Goal: Information Seeking & Learning: Learn about a topic

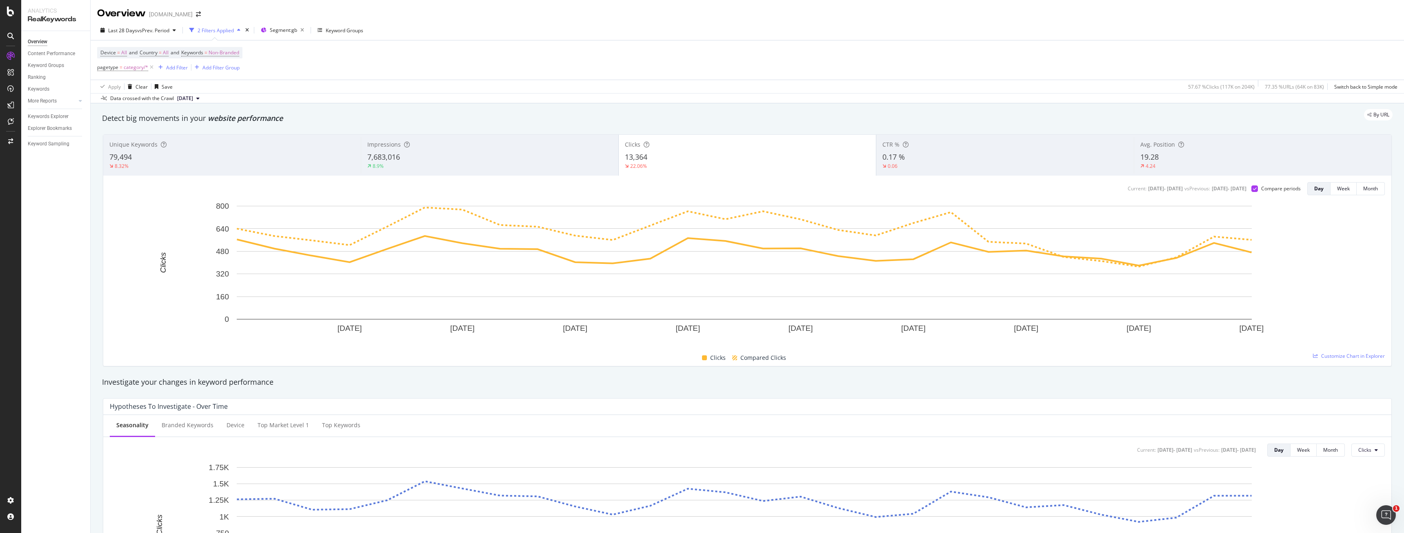
scroll to position [1123, 0]
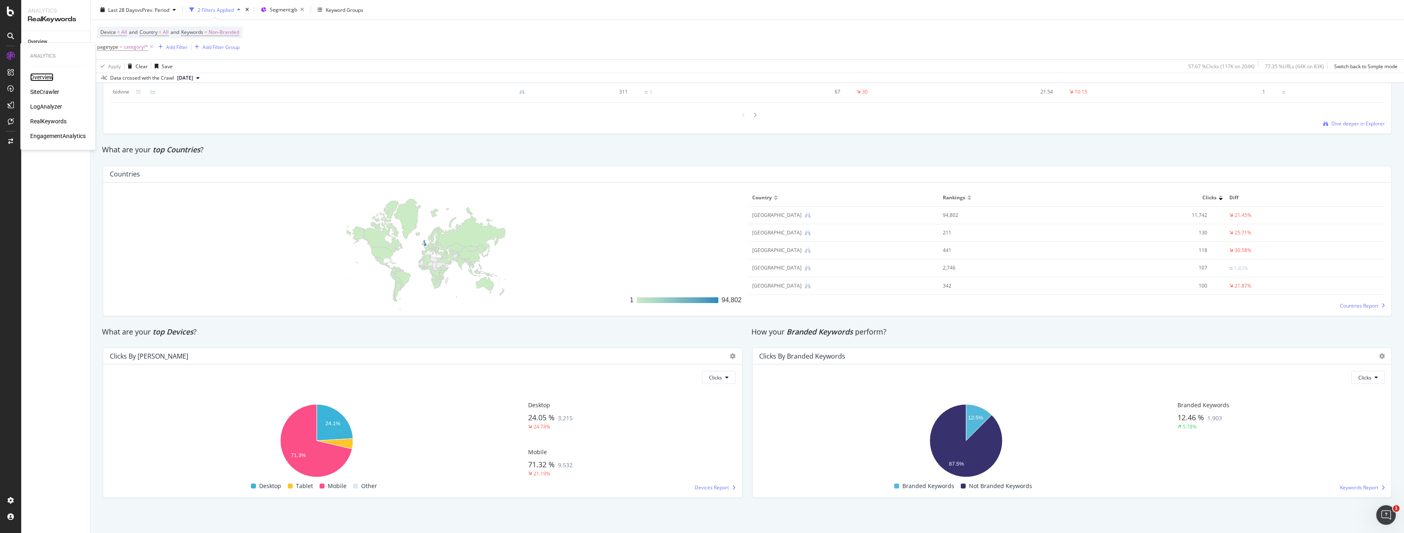
click at [37, 79] on div "Overview" at bounding box center [41, 77] width 23 height 8
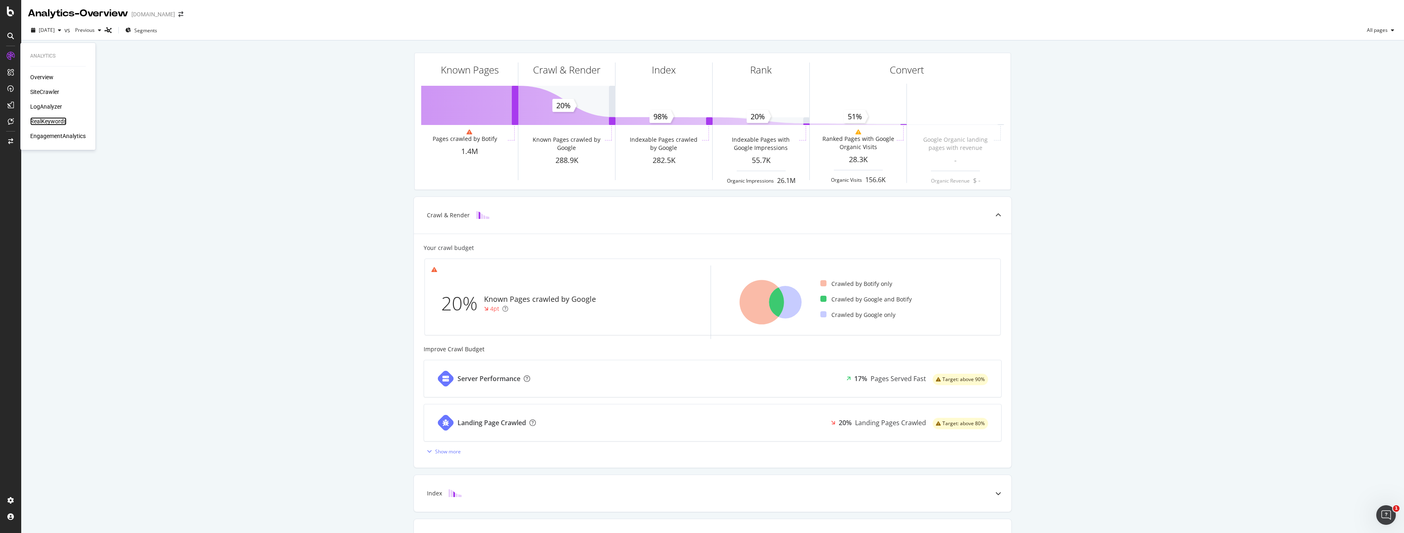
click at [44, 118] on div "RealKeywords" at bounding box center [48, 121] width 36 height 8
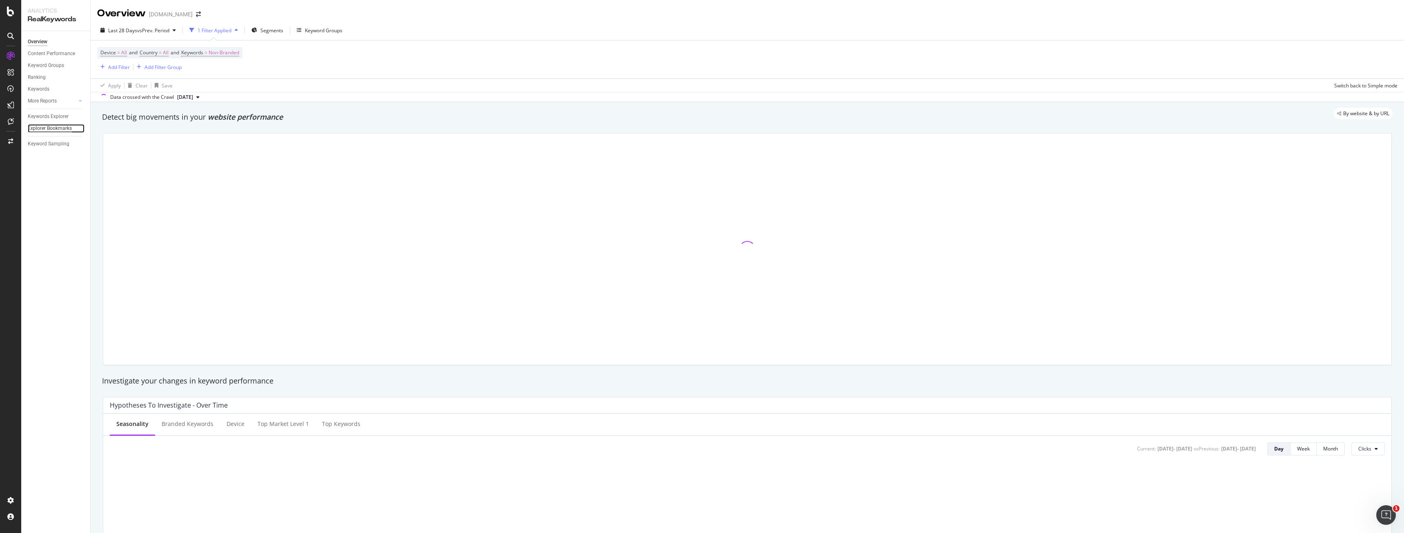
click at [60, 129] on div "Explorer Bookmarks" at bounding box center [50, 128] width 44 height 9
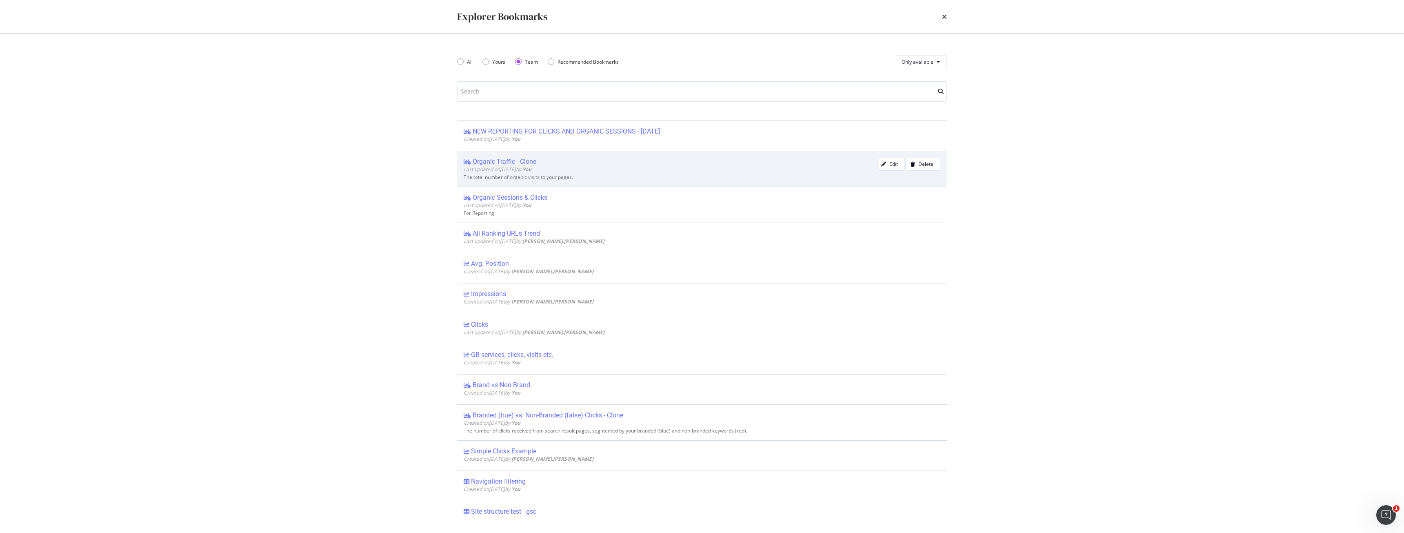
scroll to position [82, 0]
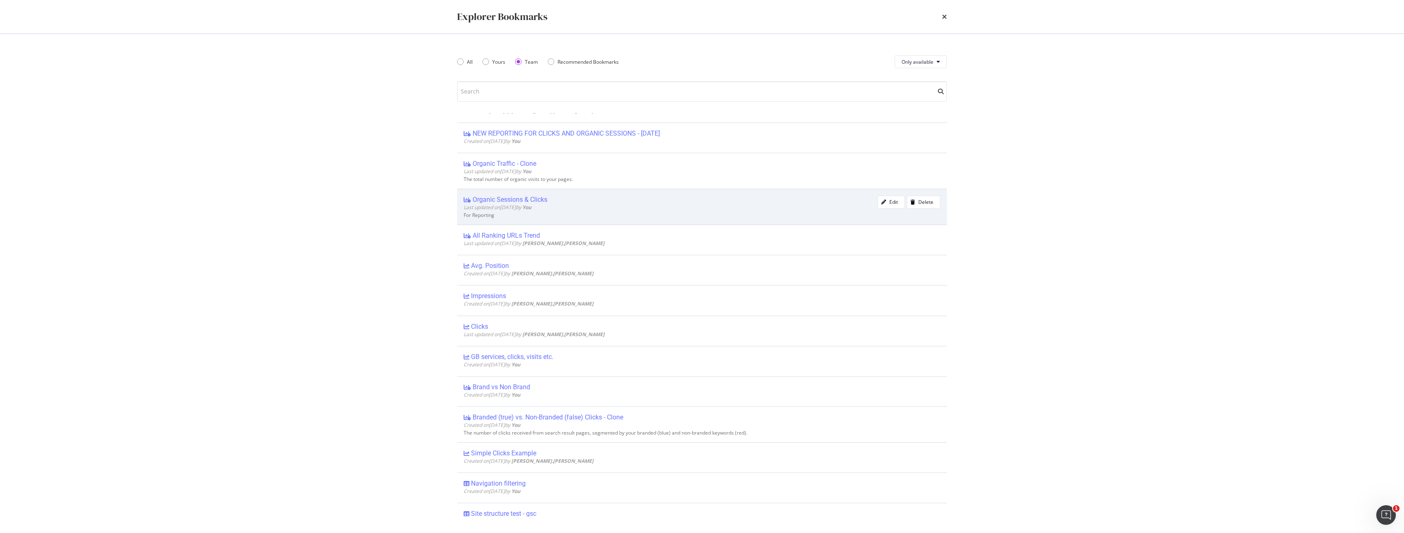
click at [583, 204] on div "Last updated on [DATE] by You" at bounding box center [671, 207] width 414 height 7
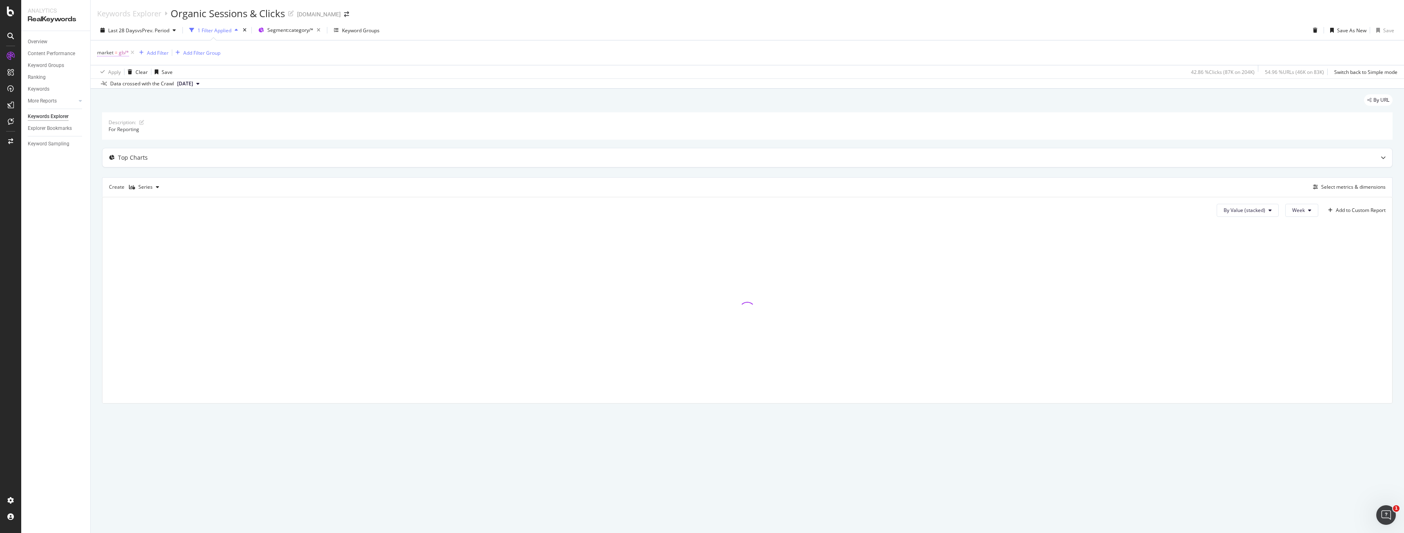
click at [120, 50] on span "gb/*" at bounding box center [124, 52] width 10 height 11
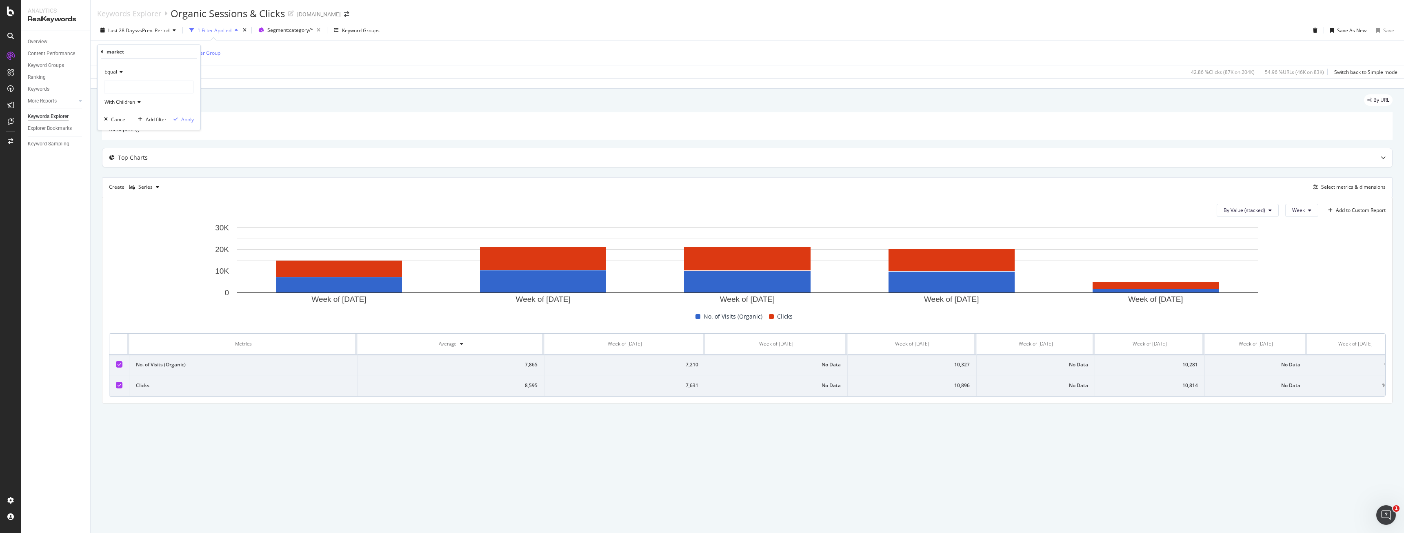
click at [116, 84] on div at bounding box center [148, 86] width 89 height 13
click at [113, 153] on span "au" at bounding box center [116, 154] width 6 height 7
click at [180, 116] on div "Apply" at bounding box center [182, 119] width 24 height 7
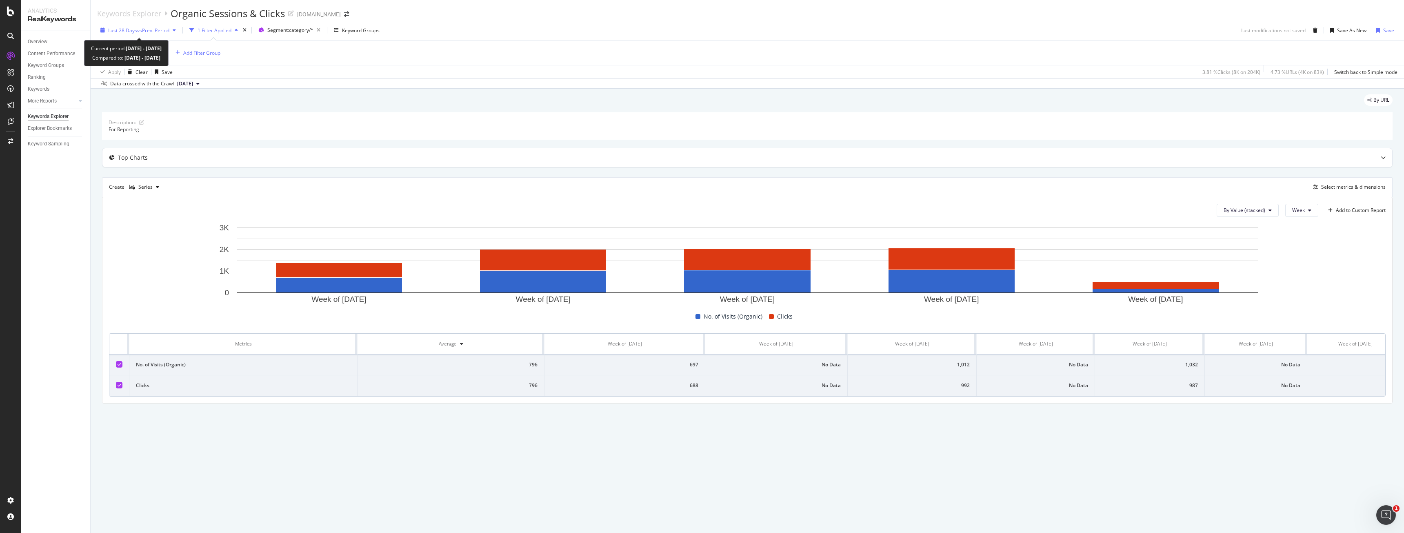
click at [128, 28] on span "Last 28 Days" at bounding box center [122, 30] width 29 height 7
click at [138, 96] on div "Last Year" at bounding box center [128, 98] width 21 height 7
type input "[DATE]"
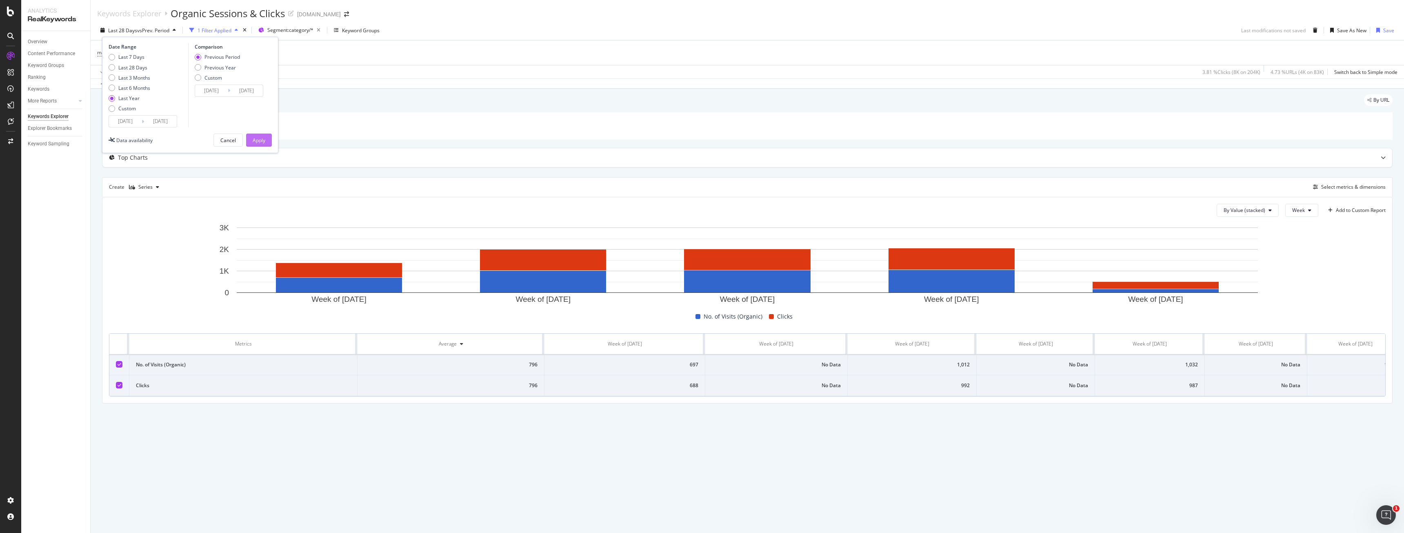
click at [265, 141] on div "Apply" at bounding box center [259, 140] width 13 height 7
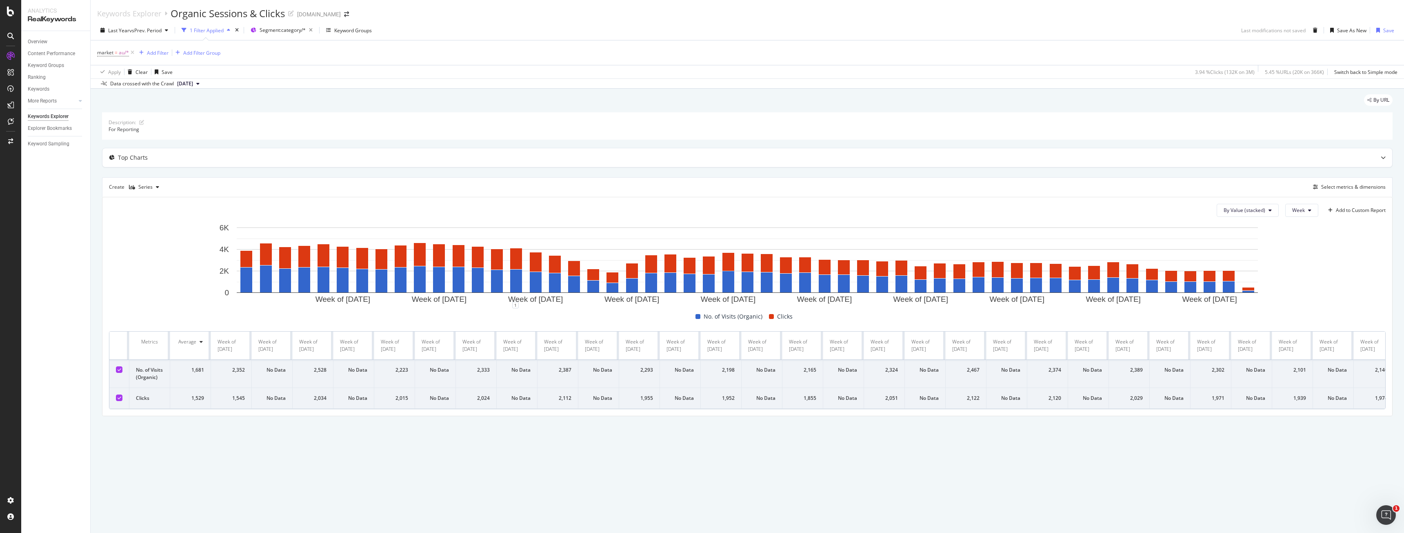
drag, startPoint x: 338, startPoint y: 47, endPoint x: 260, endPoint y: 53, distance: 77.9
click at [337, 47] on div "market = au/* Add Filter Add Filter Group" at bounding box center [747, 52] width 1300 height 24
click at [150, 45] on div "market = au/* Add Filter Add Filter Group" at bounding box center [747, 52] width 1300 height 24
click at [151, 49] on div "Add Filter" at bounding box center [152, 52] width 33 height 9
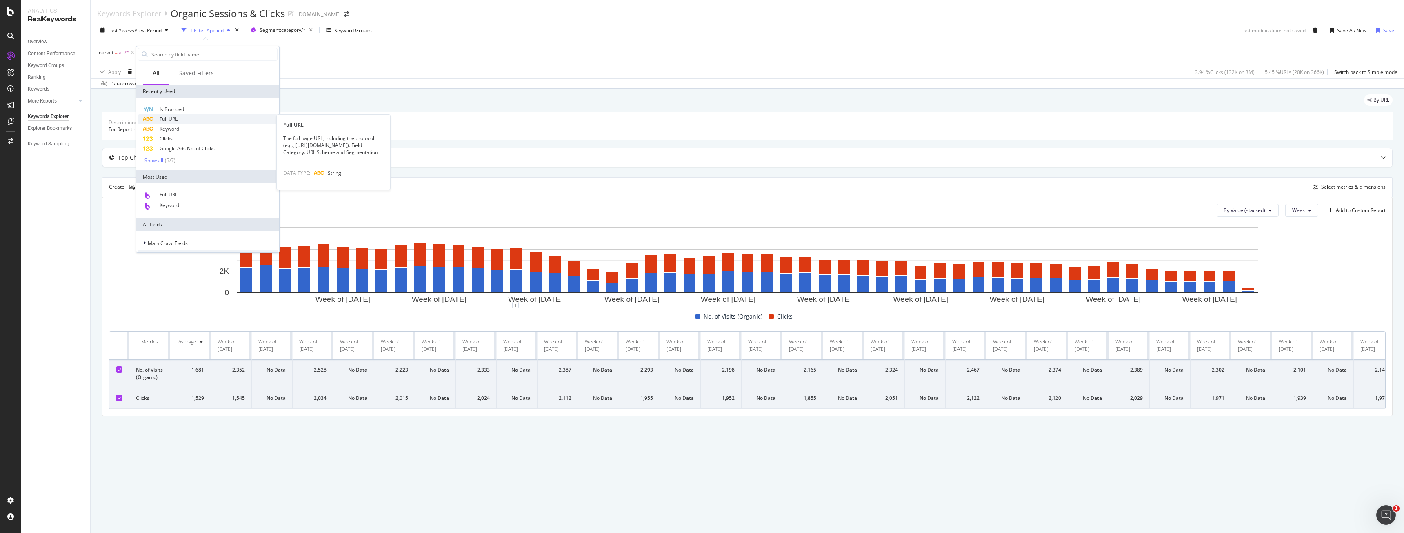
click at [187, 121] on div "Full URL" at bounding box center [208, 119] width 140 height 10
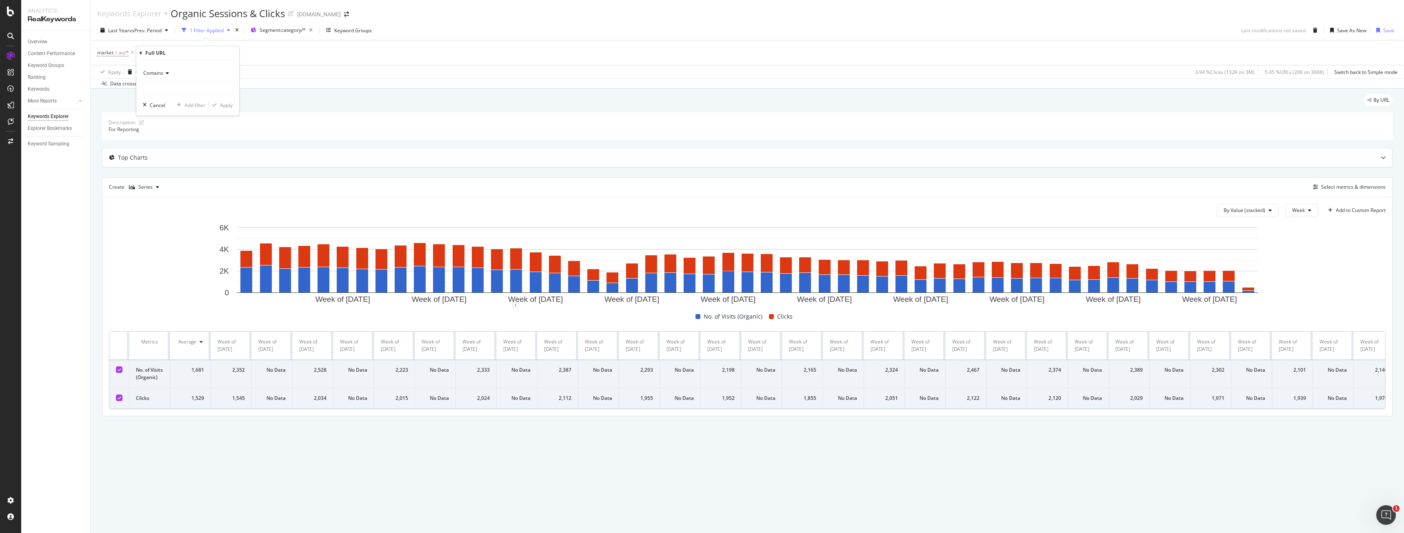
click at [174, 80] on div "Contains" at bounding box center [188, 81] width 90 height 28
click at [173, 87] on input "text" at bounding box center [187, 87] width 89 height 13
type input "personal-trainers"
click at [223, 109] on button "Apply" at bounding box center [221, 105] width 24 height 8
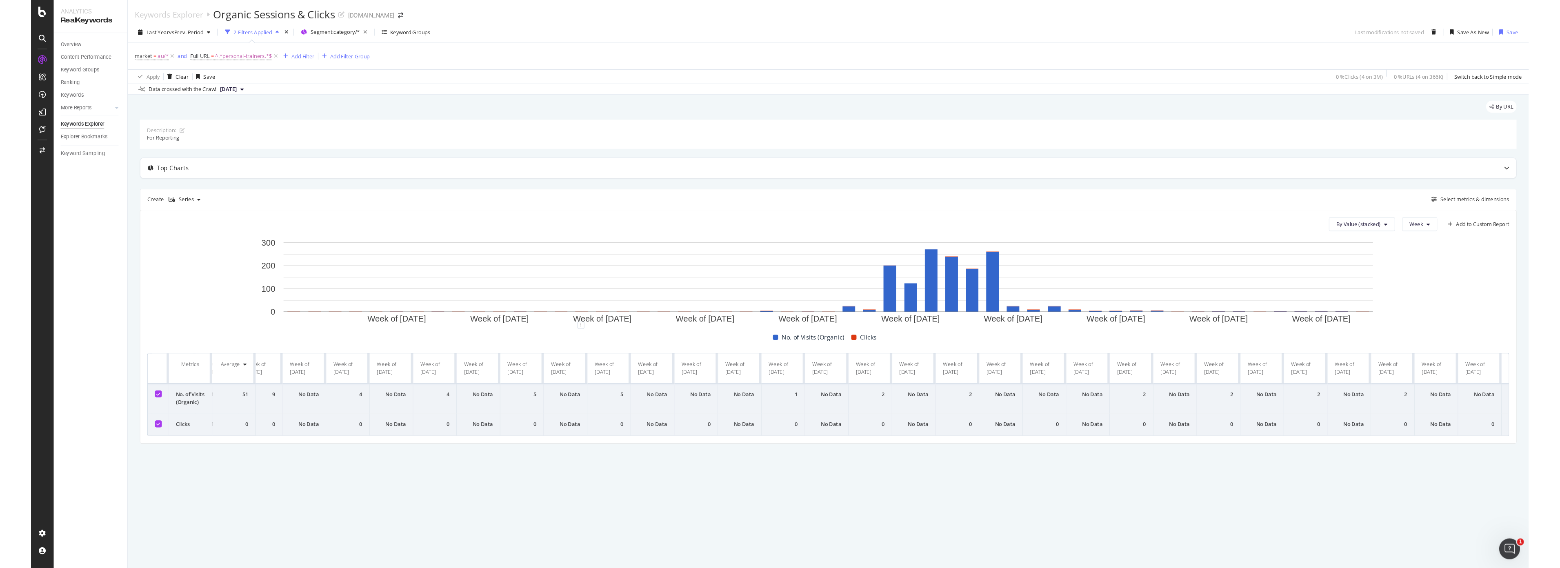
scroll to position [0, 3152]
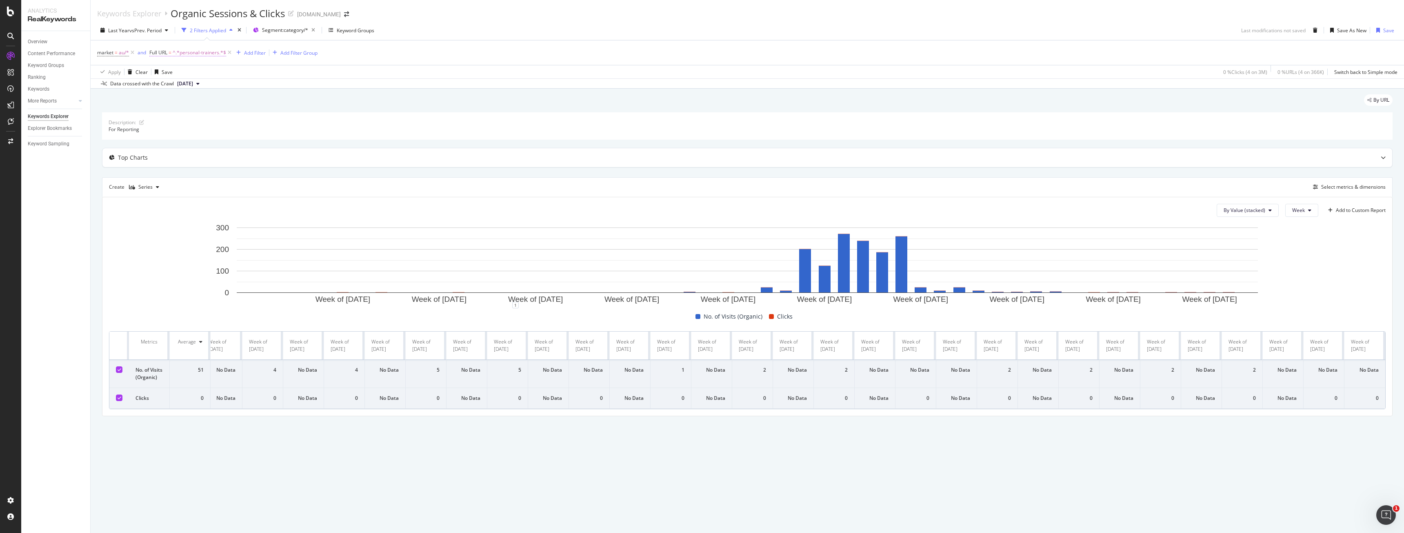
click at [190, 53] on span "^.*personal-trainers.*$" at bounding box center [199, 52] width 53 height 11
click at [193, 87] on input "personal-trainers" at bounding box center [195, 86] width 77 height 13
click at [218, 89] on input "personal-trainers" at bounding box center [195, 86] width 77 height 13
drag, startPoint x: 218, startPoint y: 89, endPoint x: 29, endPoint y: 64, distance: 190.6
click at [86, 74] on body "Analytics RealKeywords Overview Content Performance Keyword Groups Ranking Keyw…" at bounding box center [702, 266] width 1404 height 533
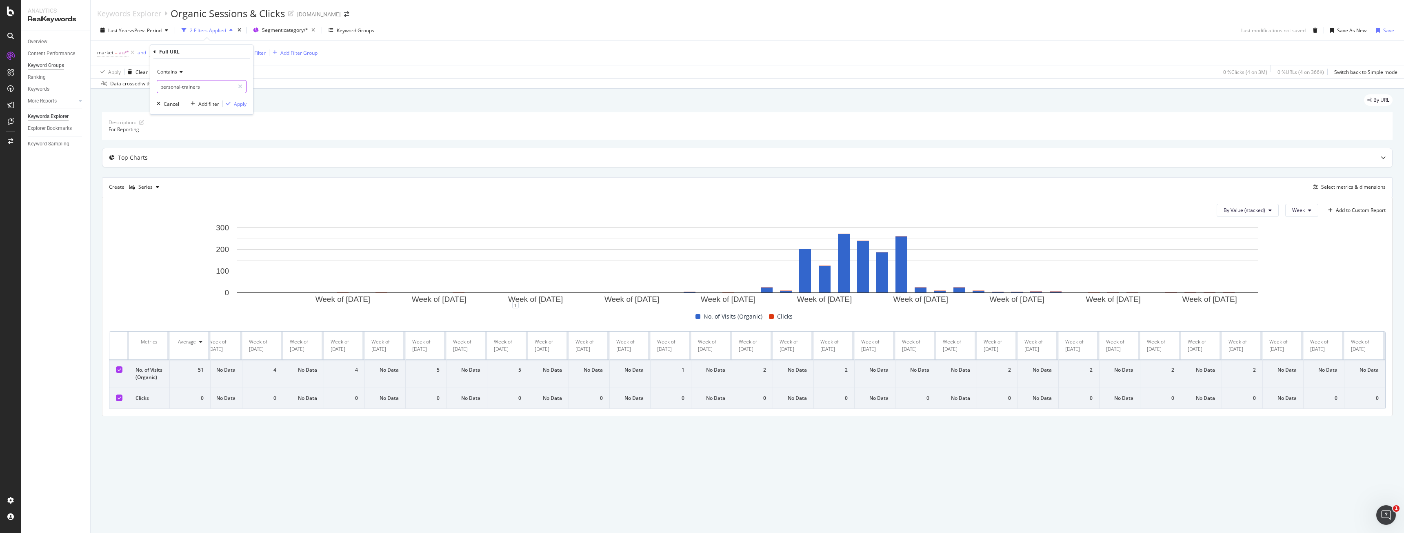
type input "personal-"
type input "a"
click at [198, 89] on input "a" at bounding box center [195, 86] width 77 height 13
type input "im"
click at [369, 70] on div "Apply Clear Save 0 % Clicks ( 4 on 3M ) 0 % URLs ( 4 on 366K ) Switch back to S…" at bounding box center [747, 71] width 1313 height 13
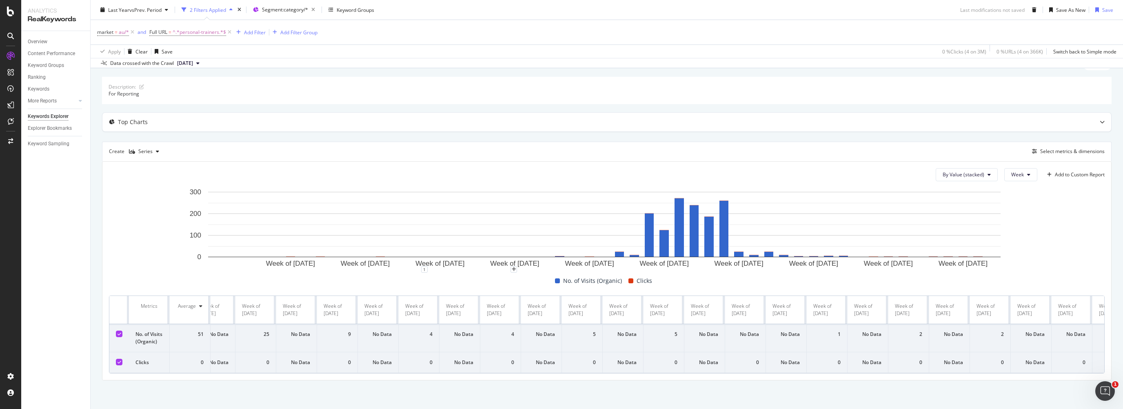
scroll to position [46, 0]
click at [199, 37] on span "^.*personal-trainers.*$" at bounding box center [199, 32] width 53 height 11
click at [200, 35] on div "Full URL" at bounding box center [201, 31] width 96 height 14
click at [207, 64] on input "personal-trainers" at bounding box center [195, 66] width 77 height 13
click at [243, 64] on div at bounding box center [240, 66] width 12 height 13
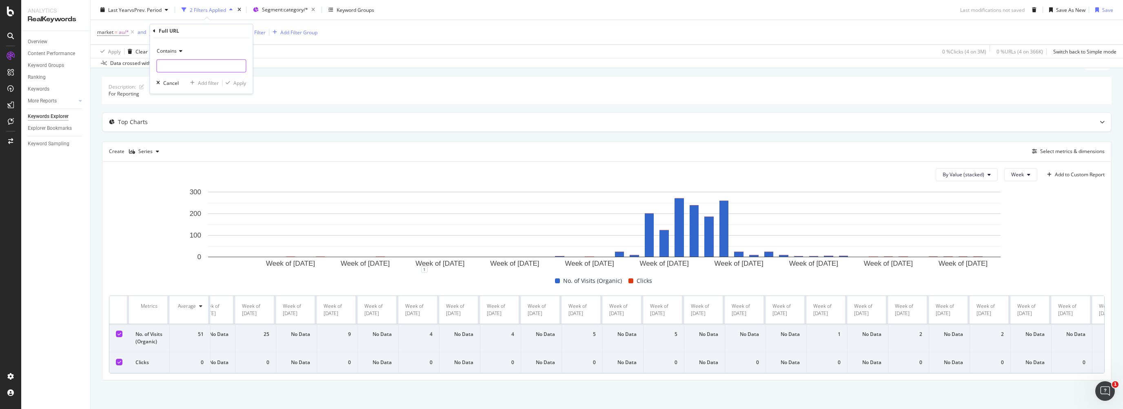
click at [124, 38] on div "market = au/* and Full URL = ^.*personal-trainers.*$ Add Filter Add Filter Group" at bounding box center [607, 32] width 1020 height 24
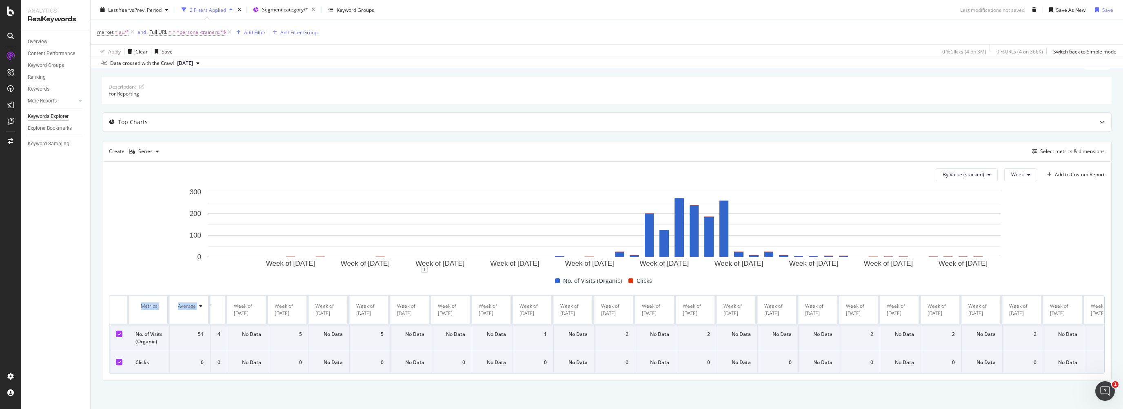
drag, startPoint x: 212, startPoint y: 297, endPoint x: 1123, endPoint y: 423, distance: 919.2
click at [1123, 409] on html "Analytics RealKeywords Overview Content Performance Keyword Groups Ranking Keyw…" at bounding box center [561, 204] width 1123 height 409
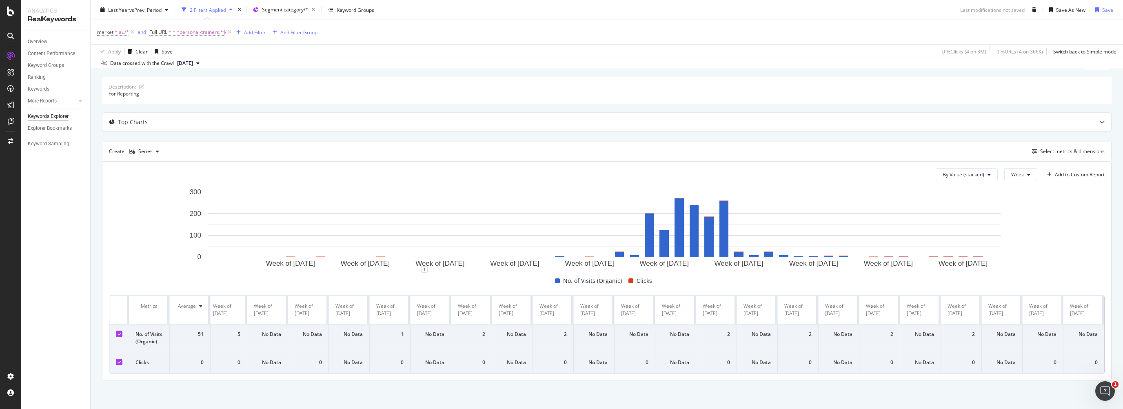
click at [469, 77] on div "Description: For Reporting" at bounding box center [607, 90] width 1010 height 27
click at [1004, 168] on button "Week" at bounding box center [1020, 174] width 33 height 13
click at [1013, 210] on span "Month" at bounding box center [1013, 209] width 15 height 7
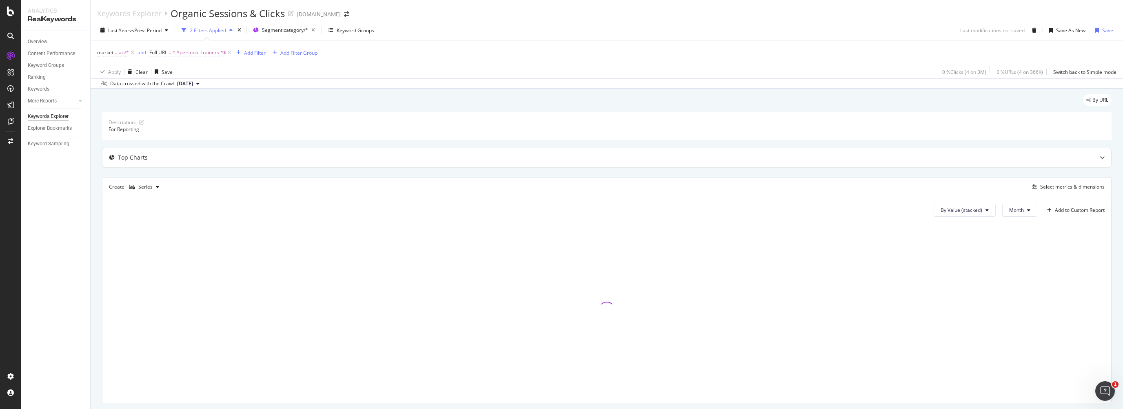
click at [200, 52] on span "^.*personal-trainers.*$" at bounding box center [199, 52] width 53 height 11
click at [358, 69] on div "Apply Clear Save 0 % Clicks ( 4 on 3M ) 0 % URLs ( 4 on 366K ) Switch back to S…" at bounding box center [607, 71] width 1033 height 13
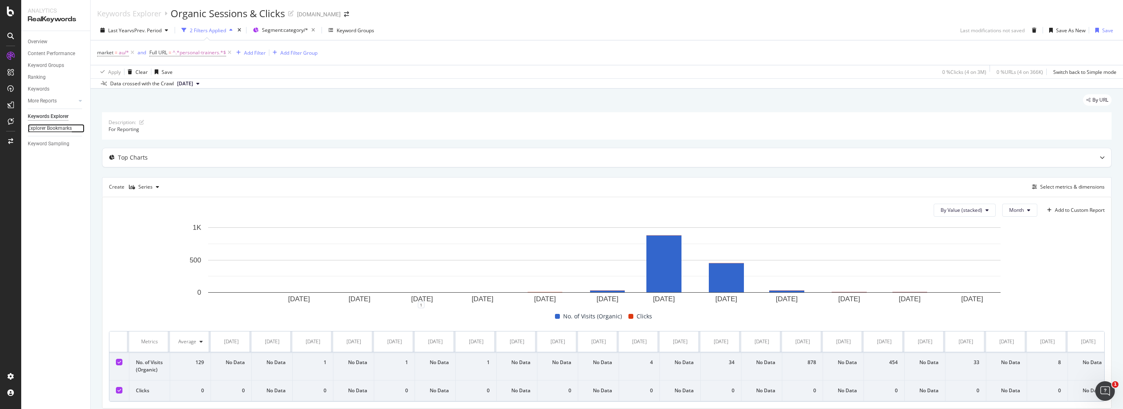
click at [47, 127] on div "Explorer Bookmarks" at bounding box center [50, 128] width 44 height 9
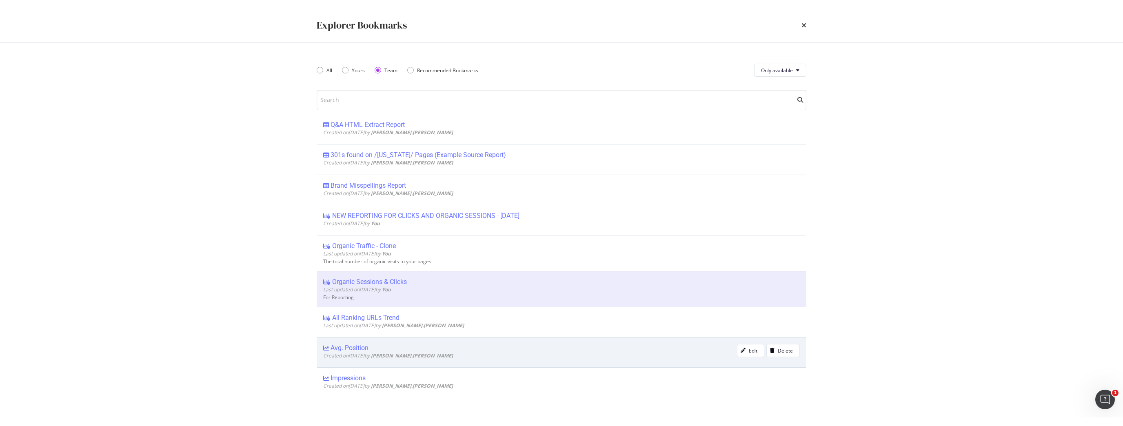
scroll to position [33, 0]
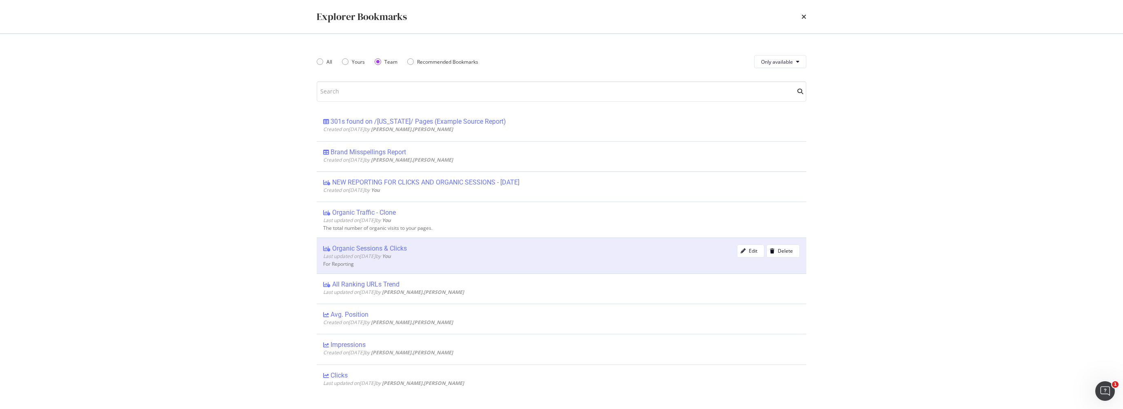
click at [476, 256] on div "Last updated on [DATE] by You" at bounding box center [530, 256] width 414 height 7
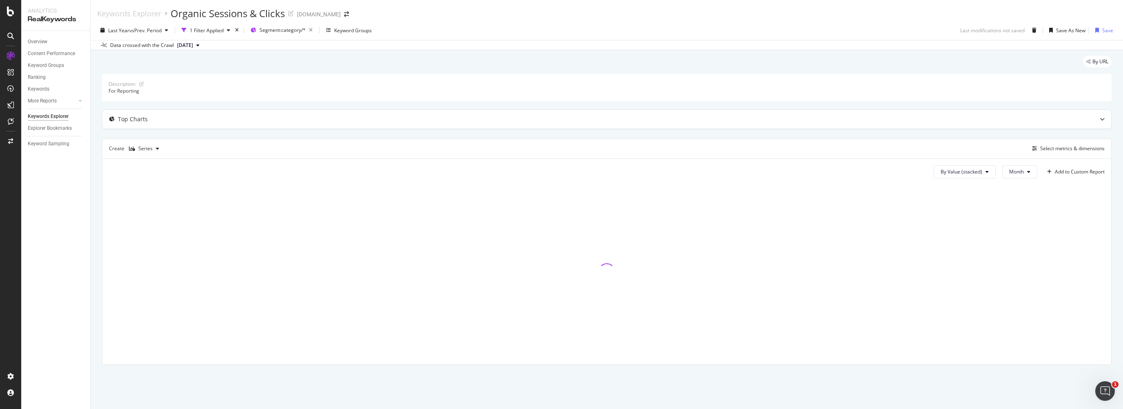
click at [245, 58] on div "By URL" at bounding box center [607, 65] width 1010 height 18
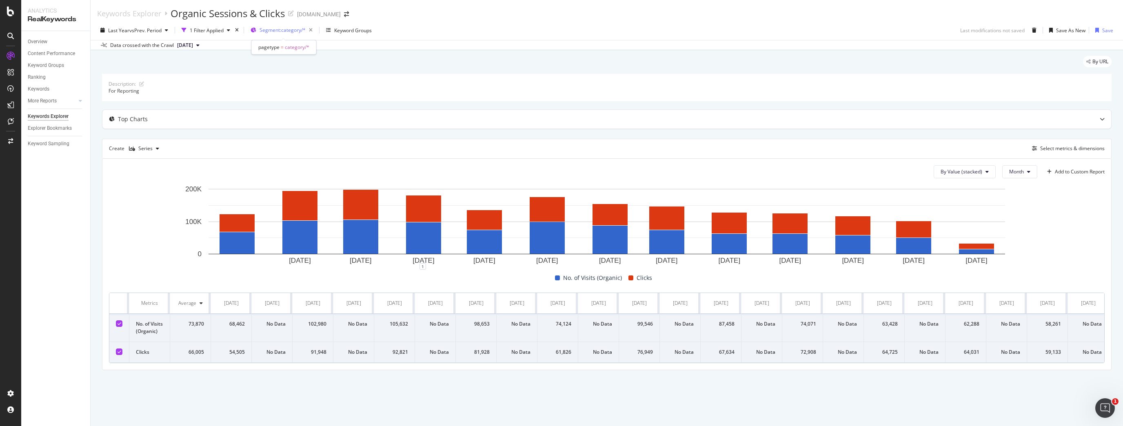
click at [271, 32] on span "Segment: category/*" at bounding box center [283, 30] width 46 height 7
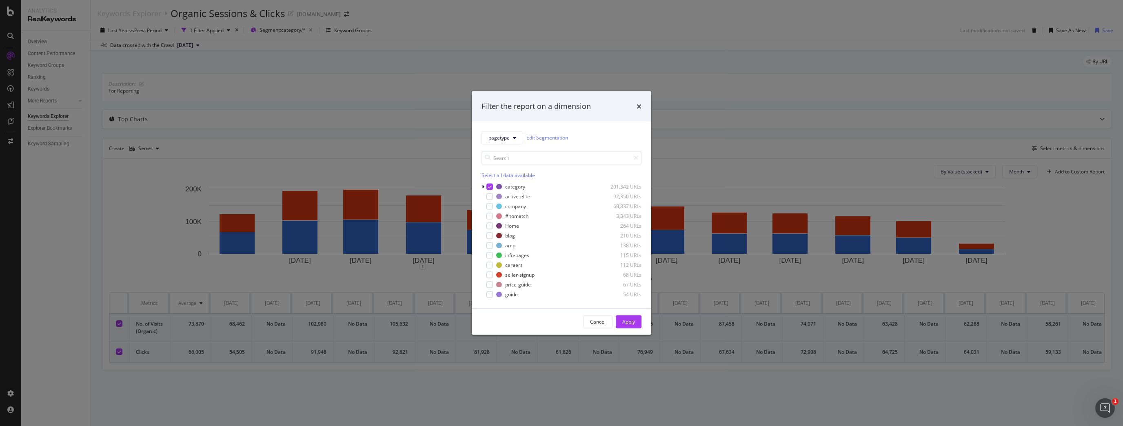
click at [157, 46] on div "Filter the report on a dimension pagetype Edit Segmentation Select all data ava…" at bounding box center [561, 213] width 1123 height 426
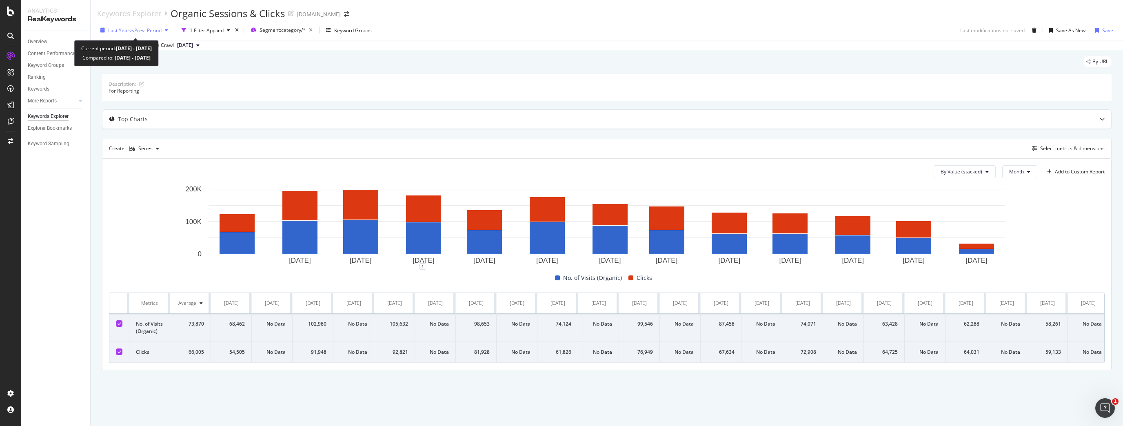
click at [130, 31] on span "vs Prev. Period" at bounding box center [145, 30] width 32 height 7
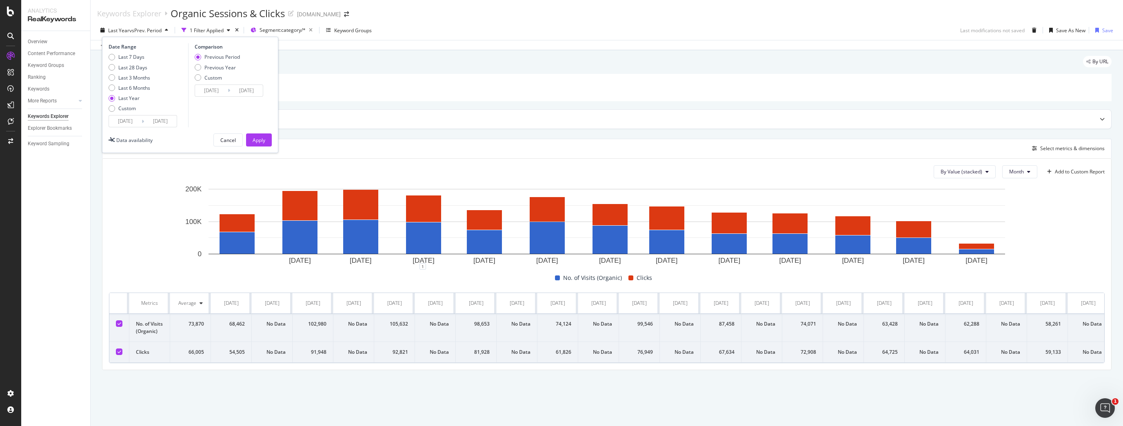
click at [449, 72] on div "By URL" at bounding box center [607, 65] width 1010 height 18
click at [1062, 173] on div "Add to Custom Report" at bounding box center [1080, 171] width 50 height 5
click at [989, 117] on div "Top Charts" at bounding box center [590, 119] width 977 height 8
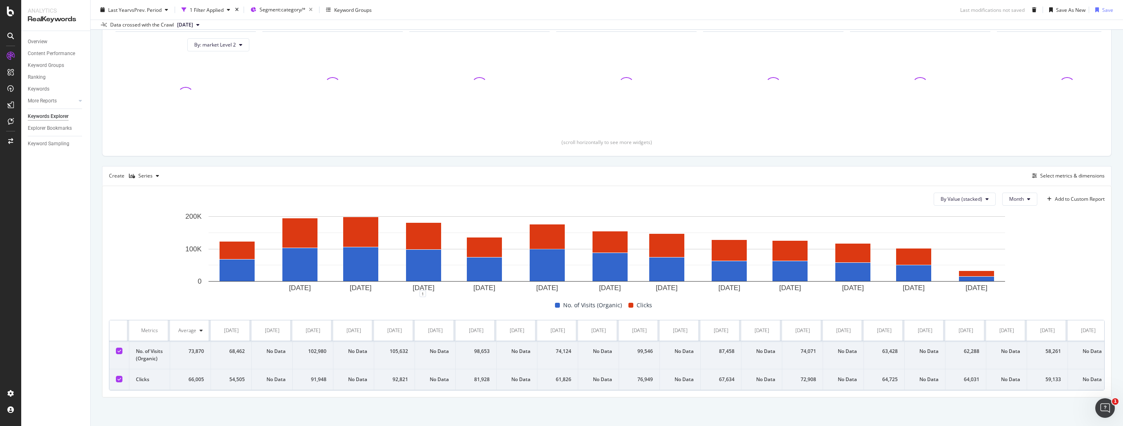
scroll to position [134, 0]
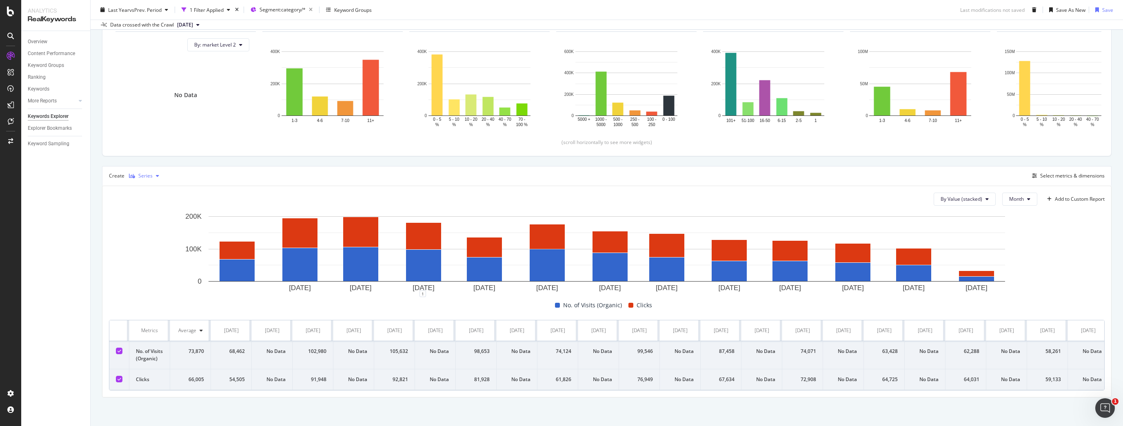
click at [153, 170] on div "Series" at bounding box center [144, 176] width 37 height 12
click at [154, 176] on div "Table" at bounding box center [151, 177] width 13 height 7
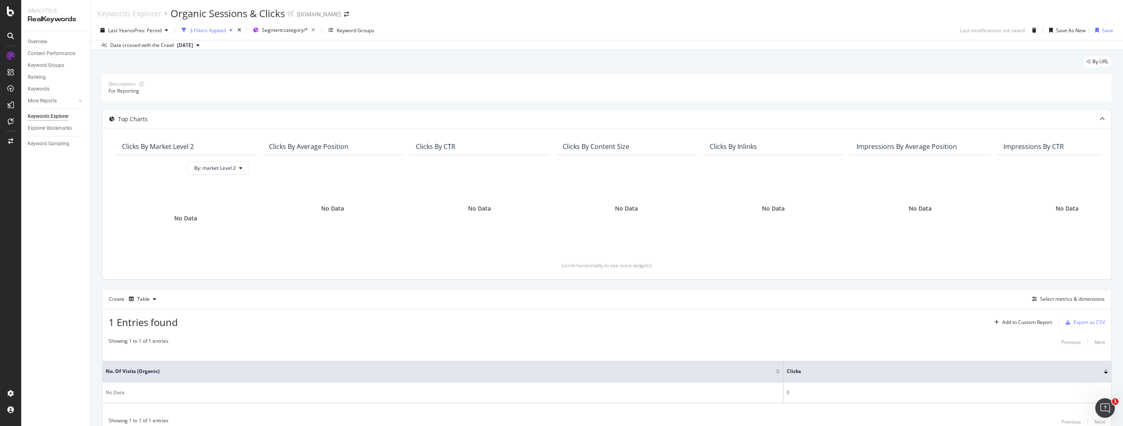
click at [220, 36] on div "3 Filters Applied" at bounding box center [207, 30] width 58 height 12
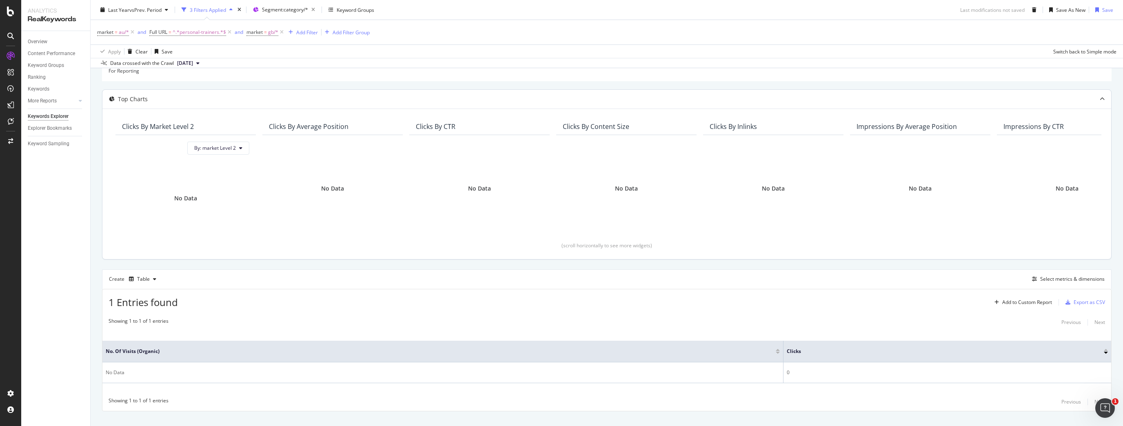
scroll to position [71, 0]
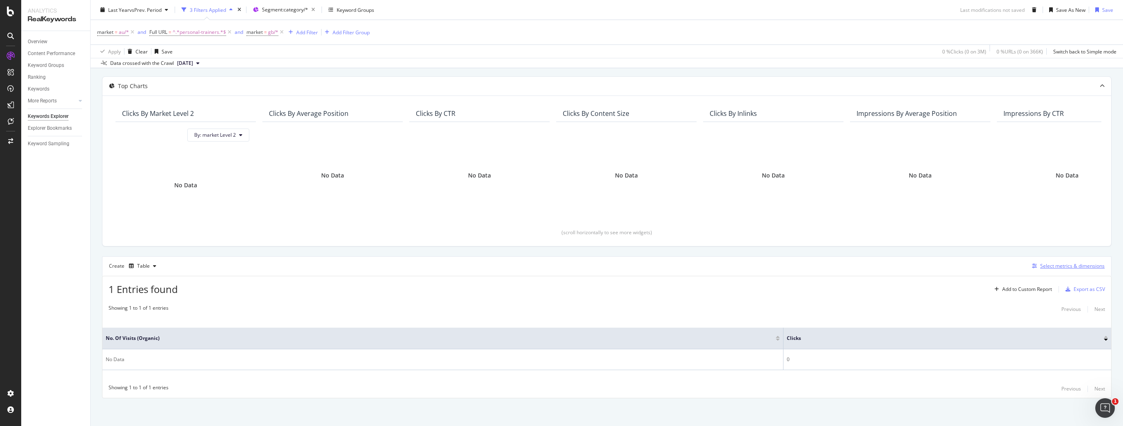
click at [1043, 269] on div "Select metrics & dimensions" at bounding box center [1072, 265] width 64 height 7
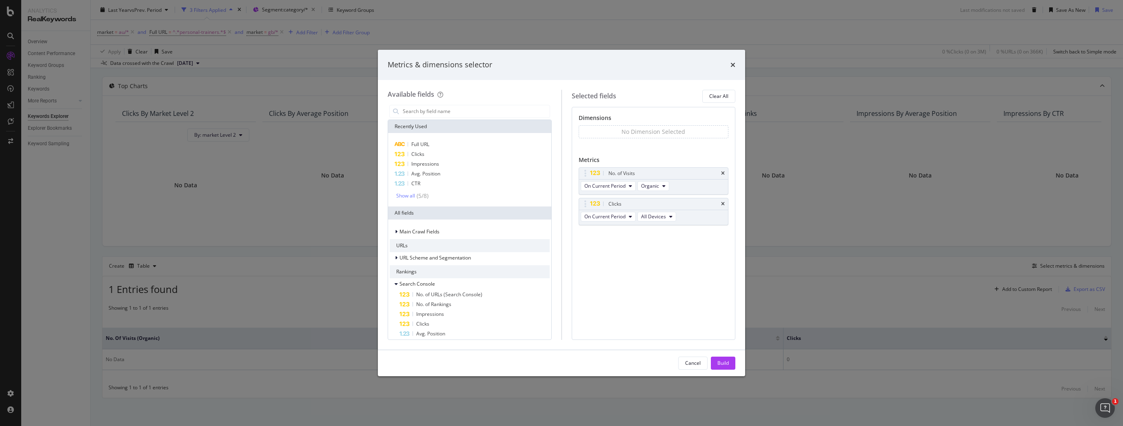
click at [674, 287] on div "Dimensions No Dimension Selected You can use this field as a dimension Metrics …" at bounding box center [654, 223] width 164 height 233
click at [418, 147] on span "Full URL" at bounding box center [420, 144] width 18 height 7
click at [419, 116] on input "modal" at bounding box center [476, 111] width 148 height 12
click at [723, 363] on div "Build" at bounding box center [722, 363] width 11 height 7
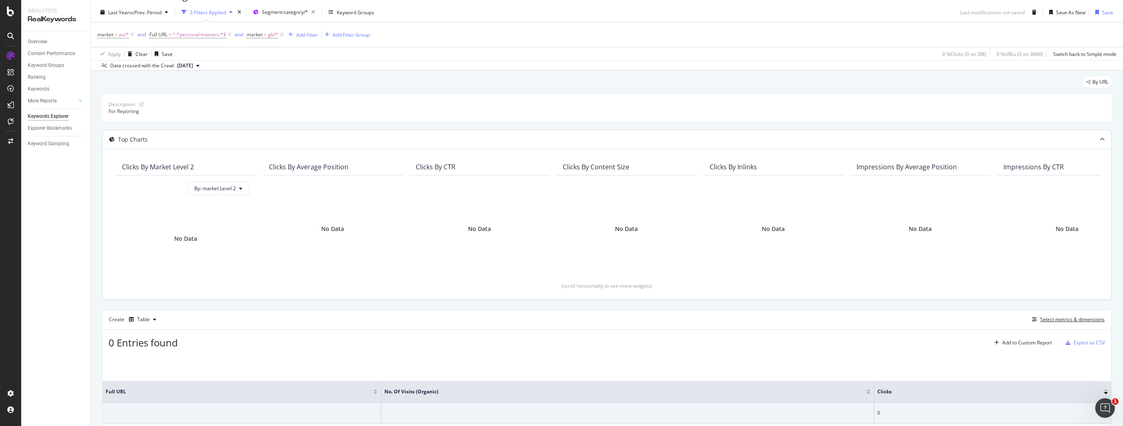
scroll to position [71, 0]
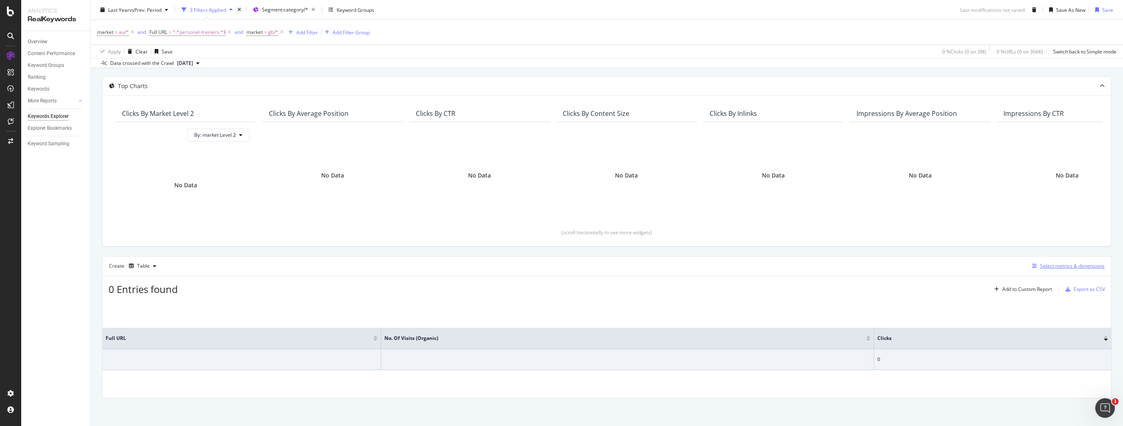
click at [1053, 269] on div "Select metrics & dimensions" at bounding box center [1072, 265] width 64 height 7
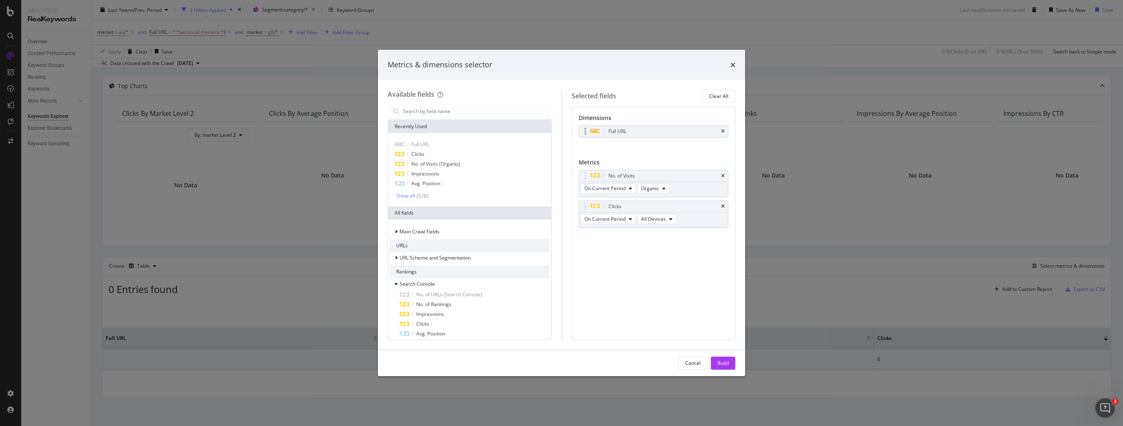
click at [724, 128] on div "Full URL" at bounding box center [653, 131] width 149 height 11
click at [724, 130] on icon "times" at bounding box center [723, 131] width 4 height 5
click at [661, 268] on div "Dimensions No Dimension Selected You can use this field as a dimension Metrics …" at bounding box center [654, 223] width 164 height 233
click at [669, 362] on div "Cancel Build" at bounding box center [562, 363] width 348 height 13
click at [685, 363] on button "Cancel" at bounding box center [692, 363] width 29 height 13
